Goal: Transaction & Acquisition: Book appointment/travel/reservation

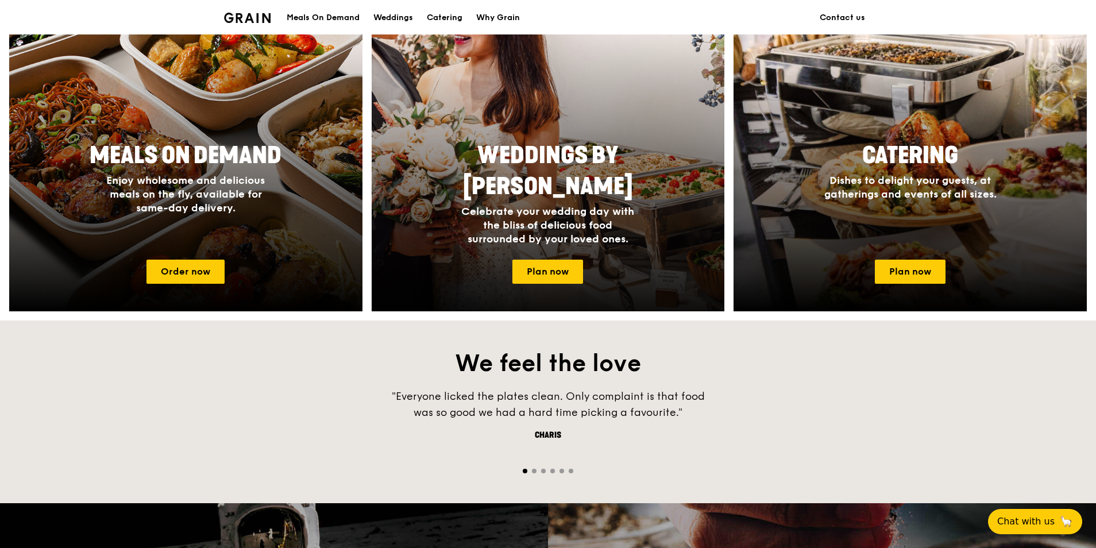
scroll to position [517, 0]
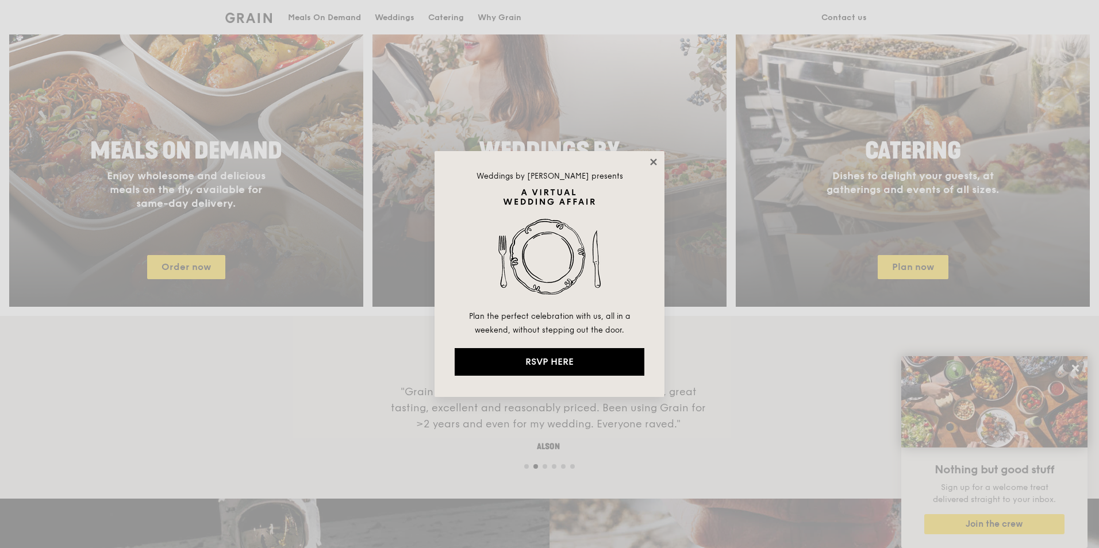
click at [654, 161] on icon at bounding box center [653, 162] width 6 height 6
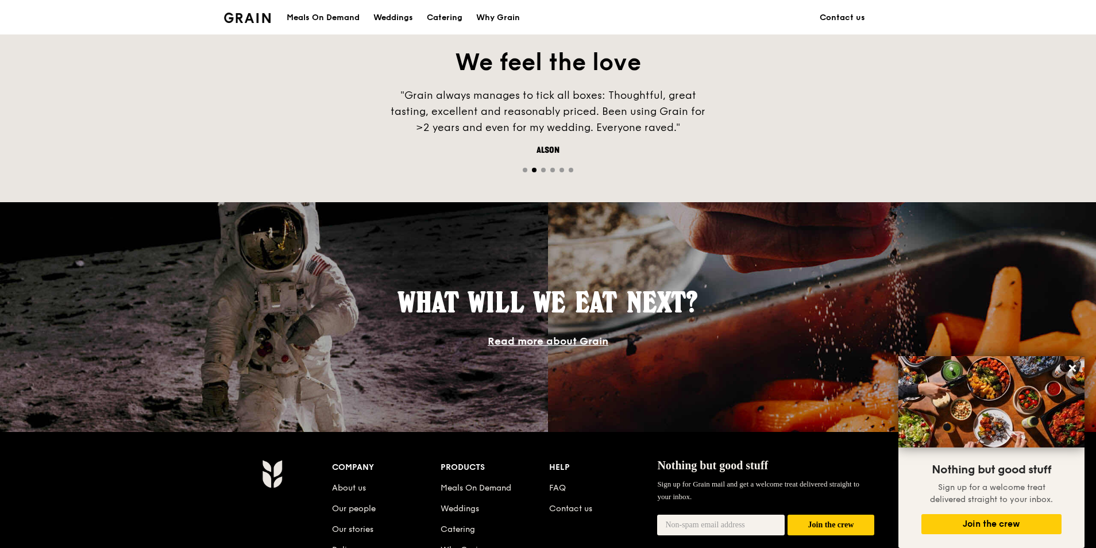
scroll to position [919, 0]
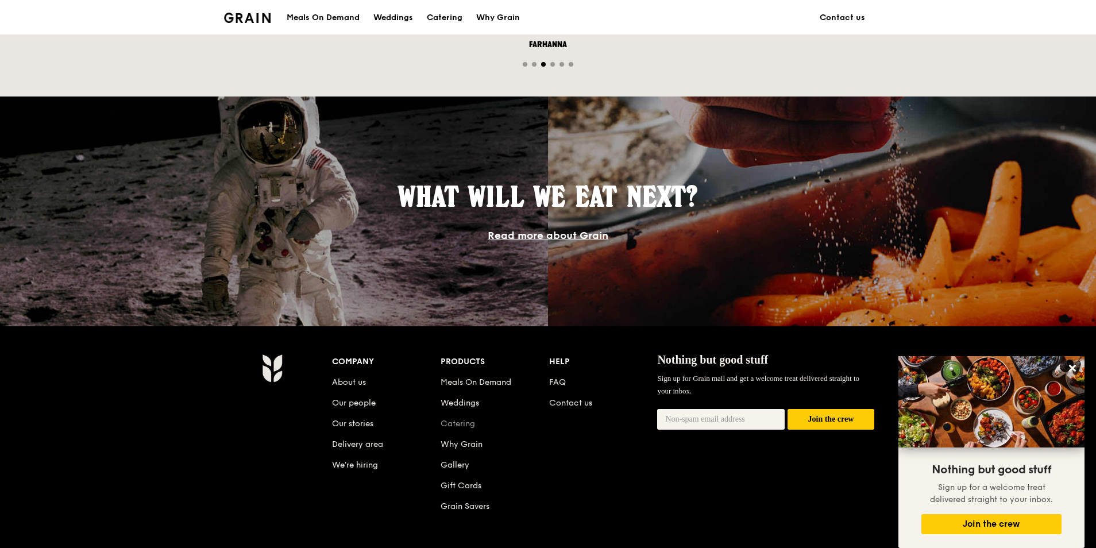
click at [460, 422] on link "Catering" at bounding box center [458, 424] width 34 height 10
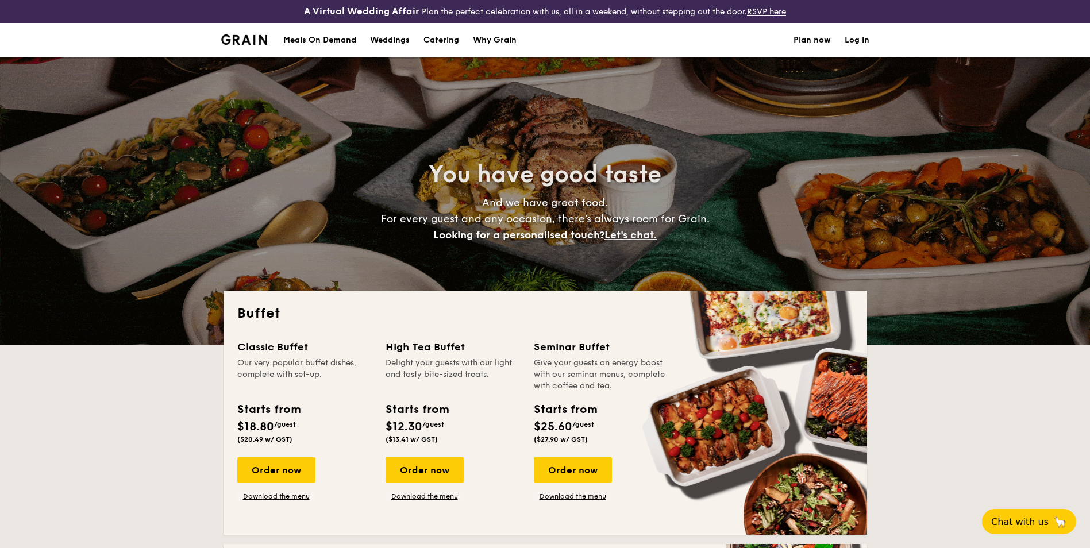
select select
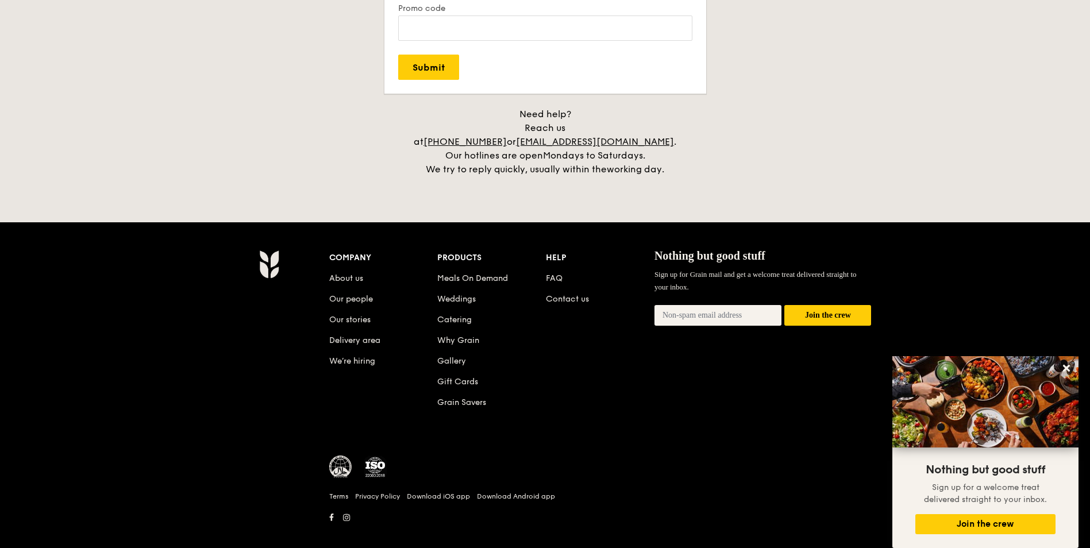
scroll to position [2358, 0]
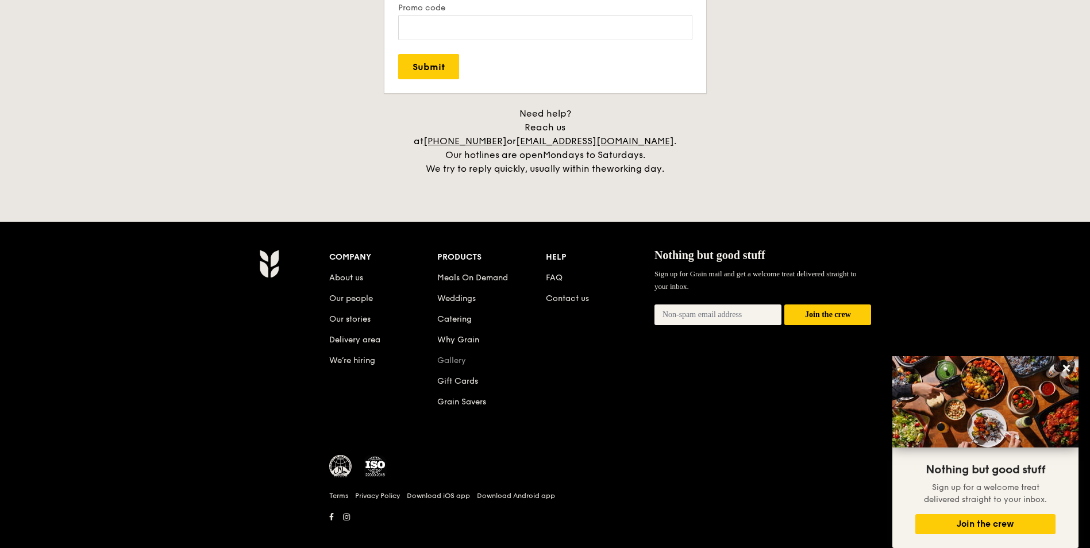
click at [450, 356] on link "Gallery" at bounding box center [451, 361] width 29 height 10
